Goal: Information Seeking & Learning: Learn about a topic

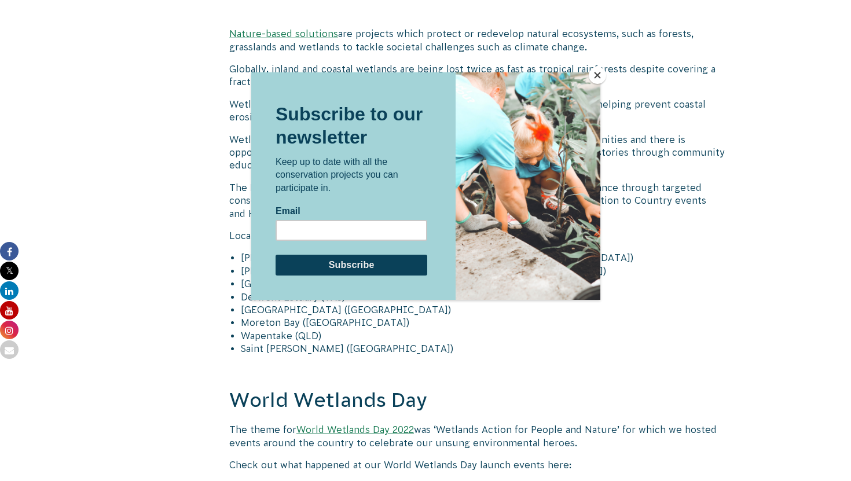
scroll to position [1729, 0]
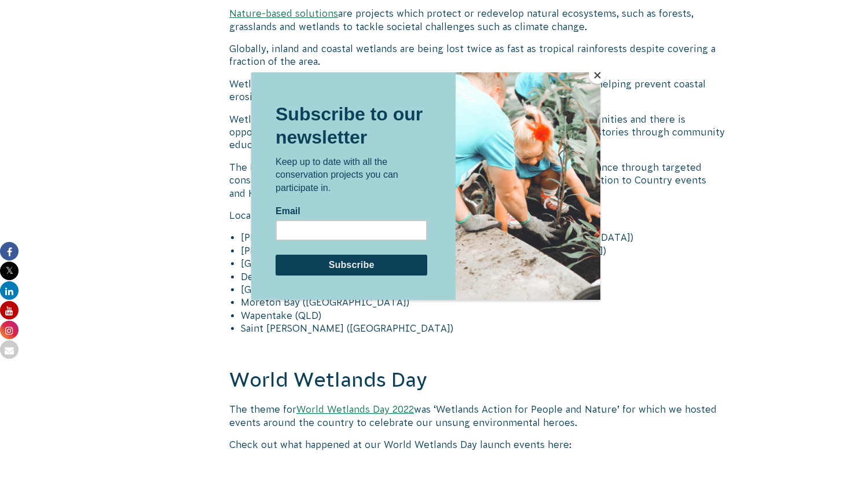
click at [598, 72] on button "Close" at bounding box center [597, 75] width 17 height 17
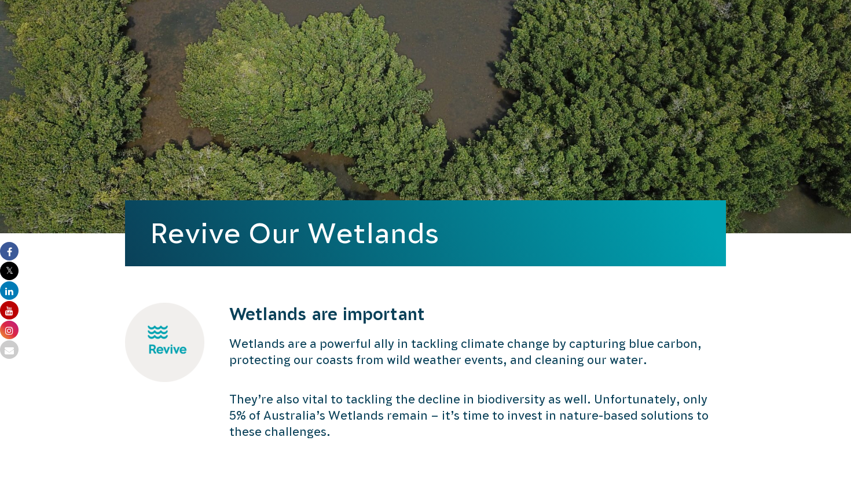
scroll to position [0, 0]
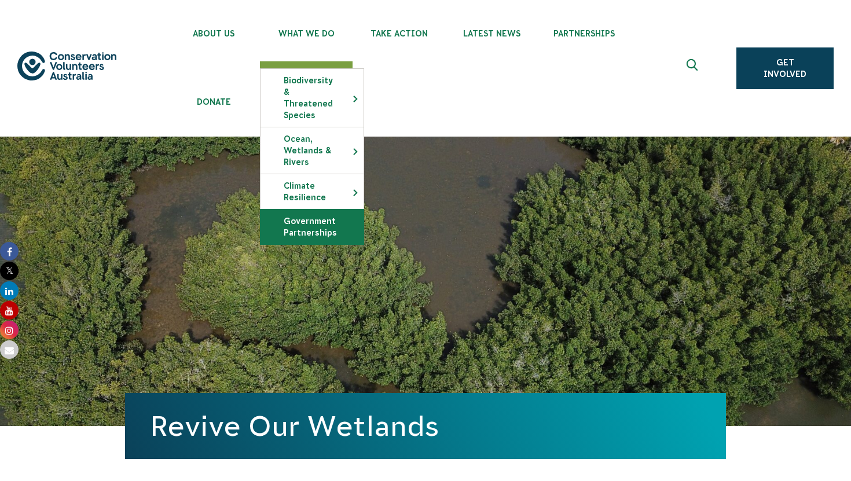
click at [306, 214] on link "Government Partnerships" at bounding box center [312, 227] width 103 height 35
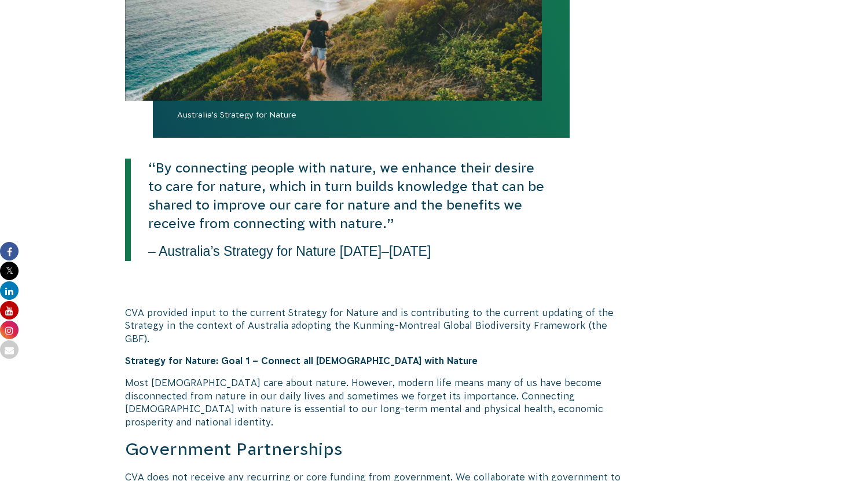
scroll to position [563, 0]
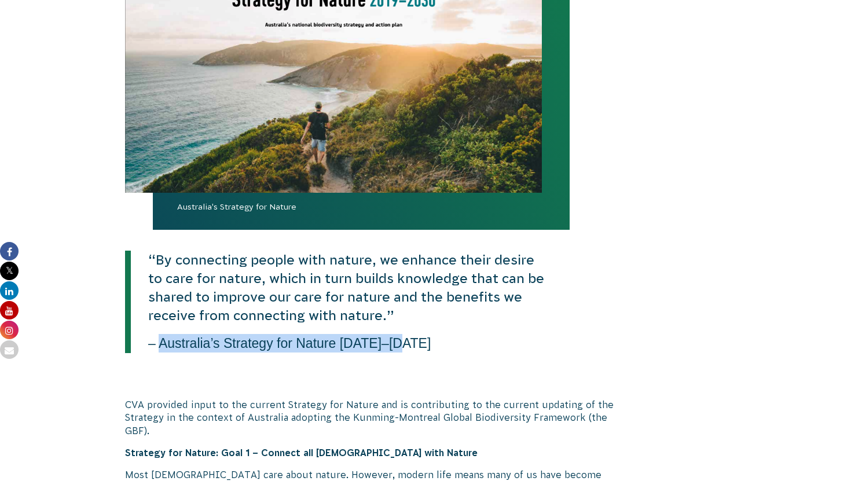
drag, startPoint x: 160, startPoint y: 348, endPoint x: 405, endPoint y: 351, distance: 244.4
click at [405, 351] on p "– Australia’s Strategy for Nature [DATE]–[DATE]" at bounding box center [339, 343] width 416 height 19
copy span "Australia’s Strategy for Nature [DATE]–[DATE]"
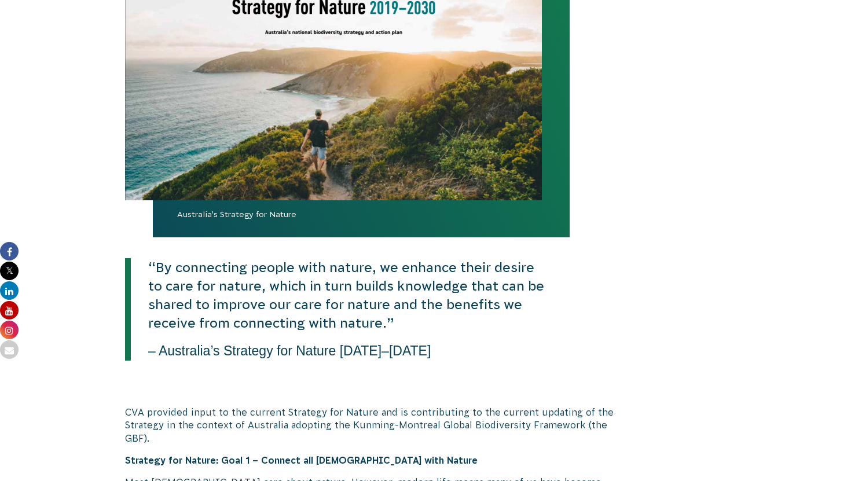
scroll to position [563, 0]
